Goal: Transaction & Acquisition: Purchase product/service

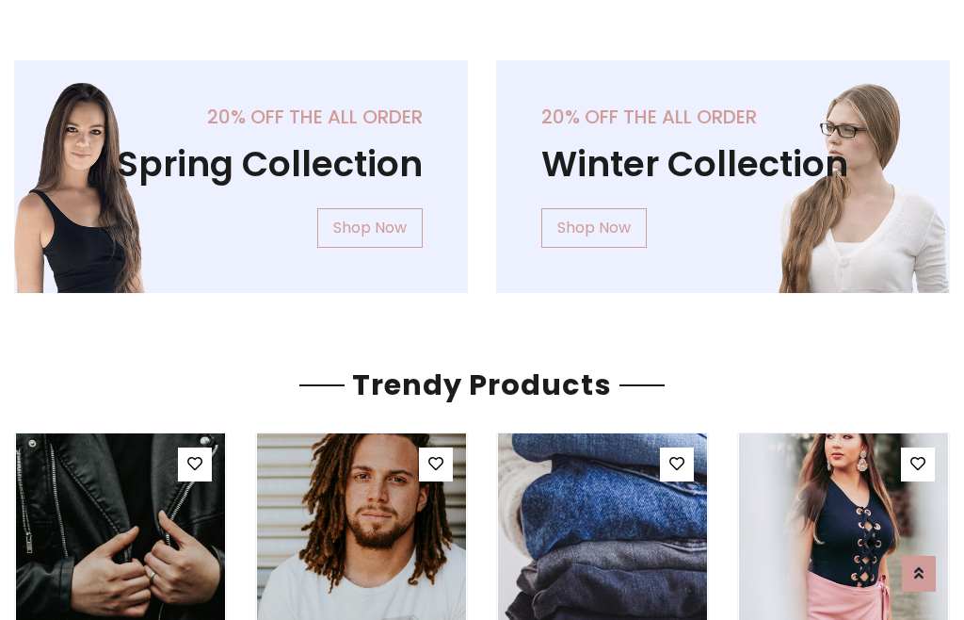
scroll to position [96, 0]
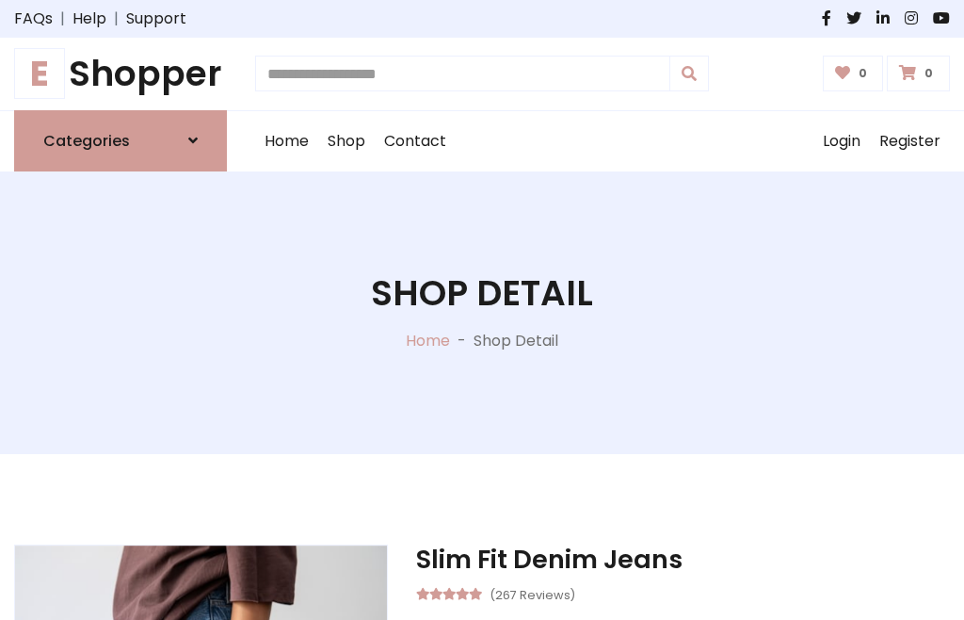
click at [121, 73] on h1 "E Shopper" at bounding box center [120, 74] width 213 height 42
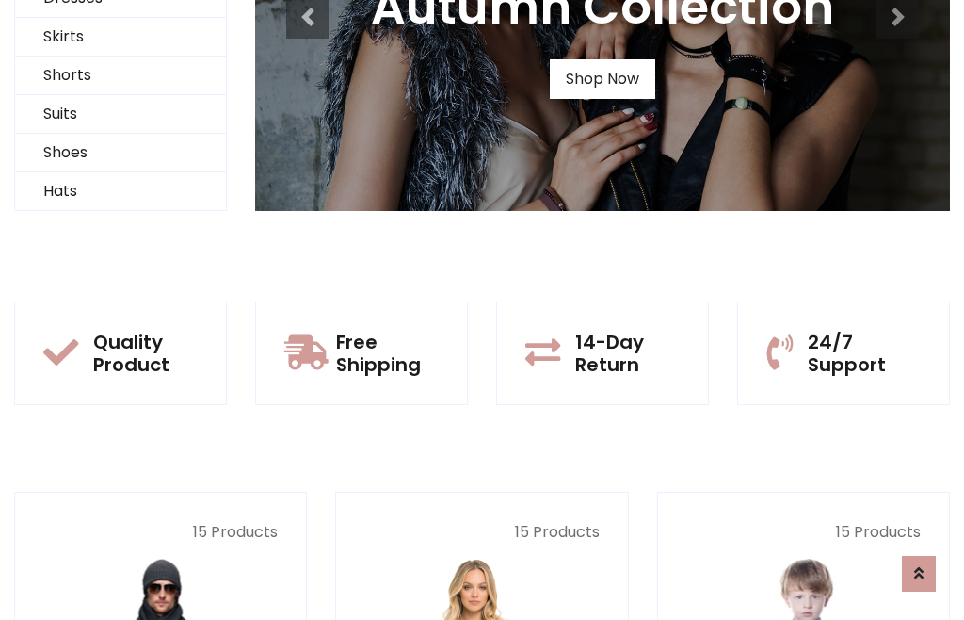
scroll to position [182, 0]
